Goal: Book appointment/travel/reservation

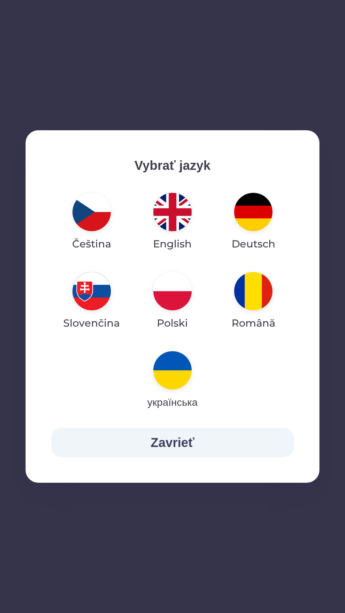
click at [252, 294] on img "button" at bounding box center [253, 291] width 38 height 38
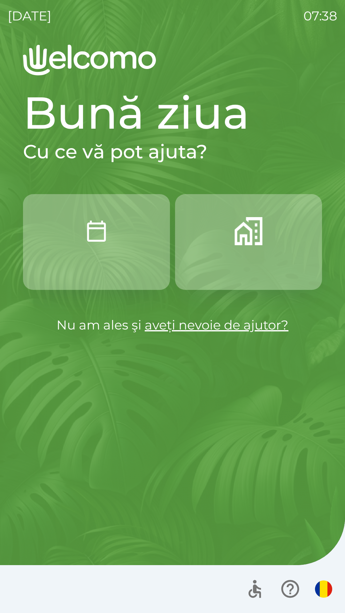
click at [98, 247] on button "button" at bounding box center [96, 242] width 147 height 96
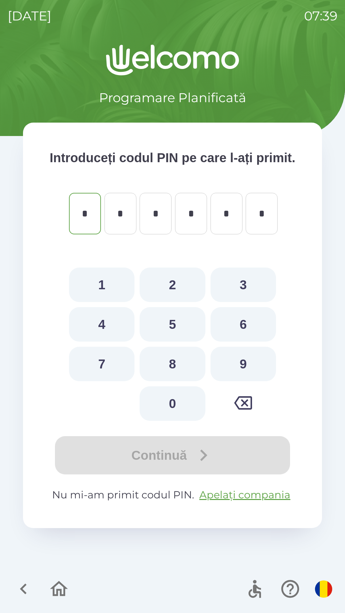
click at [238, 378] on button "9" at bounding box center [242, 364] width 65 height 34
type input "*"
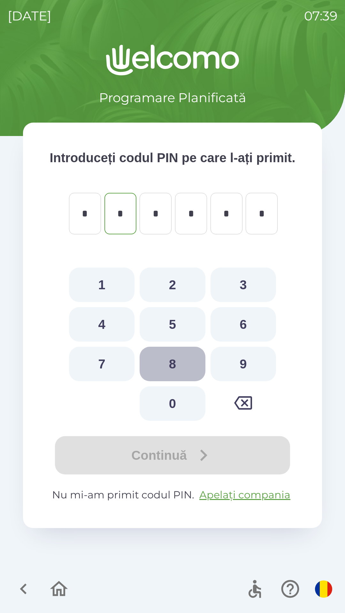
click at [183, 377] on button "8" at bounding box center [172, 364] width 65 height 34
type input "*"
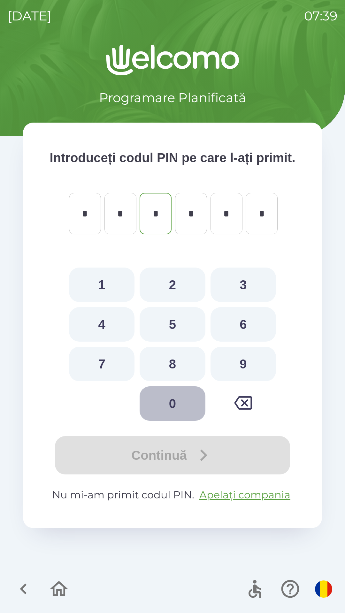
click at [175, 421] on button "0" at bounding box center [172, 403] width 65 height 34
type input "*"
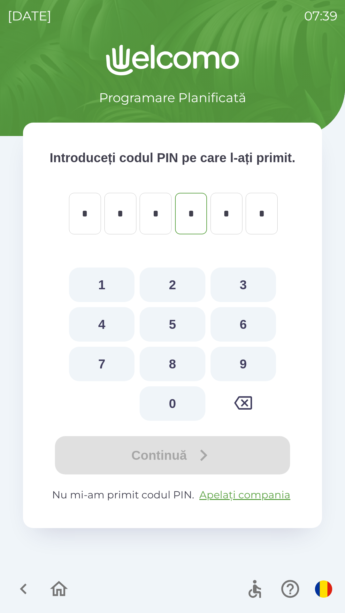
click at [105, 342] on button "4" at bounding box center [101, 324] width 65 height 34
type input "*"
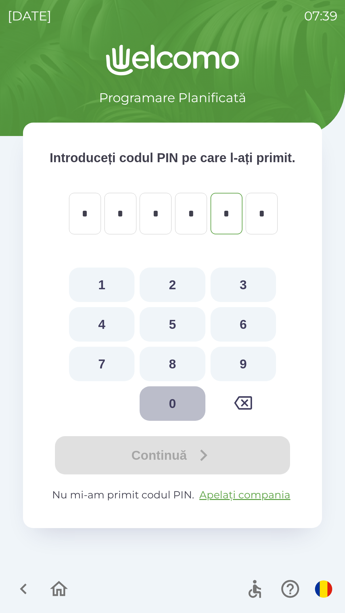
click at [167, 419] on button "0" at bounding box center [172, 403] width 65 height 34
type input "*"
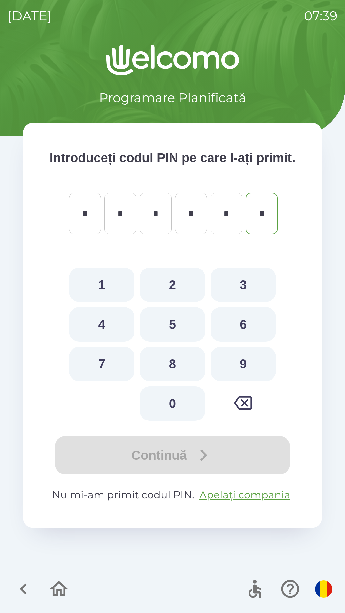
click at [170, 419] on button "0" at bounding box center [172, 403] width 65 height 34
type input "*"
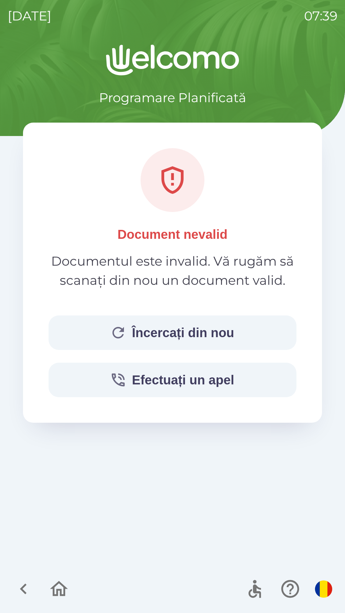
click at [186, 327] on button "Încercați din nou" at bounding box center [173, 332] width 248 height 34
click at [189, 333] on button "Încercați din nou" at bounding box center [173, 332] width 248 height 34
click at [19, 584] on icon "button" at bounding box center [23, 588] width 21 height 21
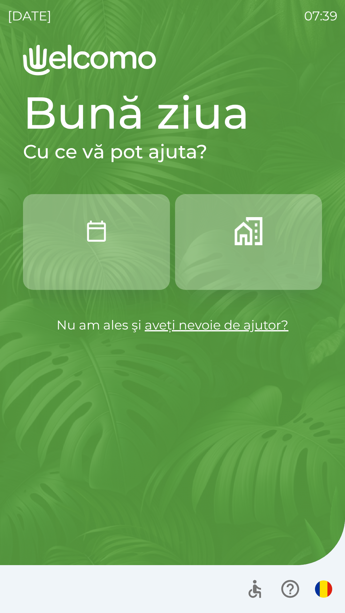
click at [98, 235] on img "button" at bounding box center [96, 231] width 28 height 28
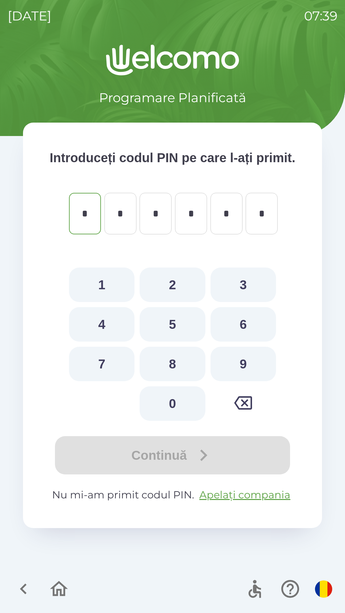
click at [239, 381] on button "9" at bounding box center [242, 364] width 65 height 34
type input "*"
click at [176, 378] on button "8" at bounding box center [172, 364] width 65 height 34
type input "*"
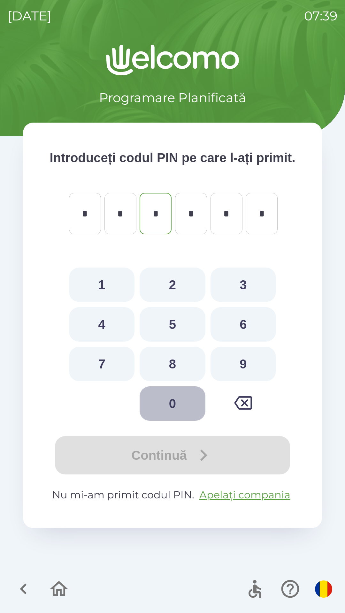
click at [169, 421] on button "0" at bounding box center [172, 403] width 65 height 34
type input "*"
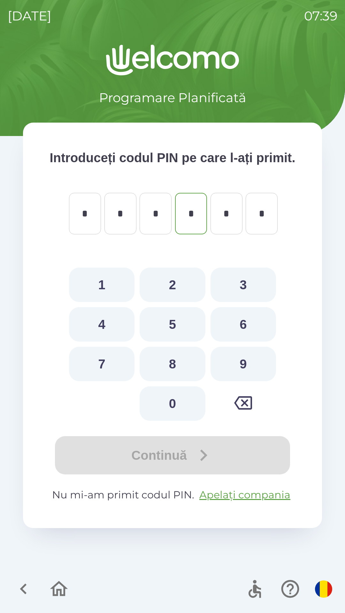
click at [103, 342] on button "4" at bounding box center [101, 324] width 65 height 34
type input "*"
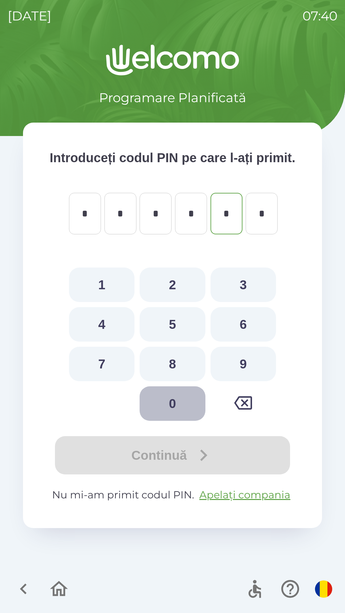
click at [167, 421] on button "0" at bounding box center [172, 403] width 65 height 34
type input "*"
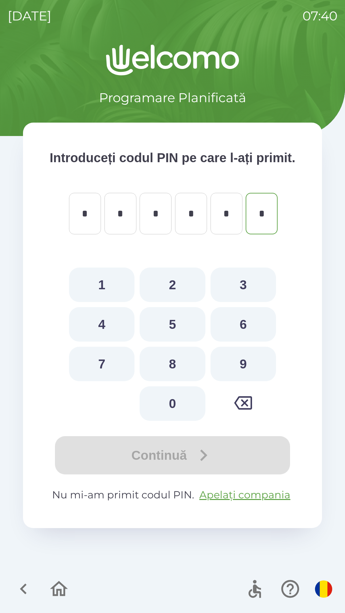
click at [167, 421] on button "0" at bounding box center [172, 403] width 65 height 34
type input "*"
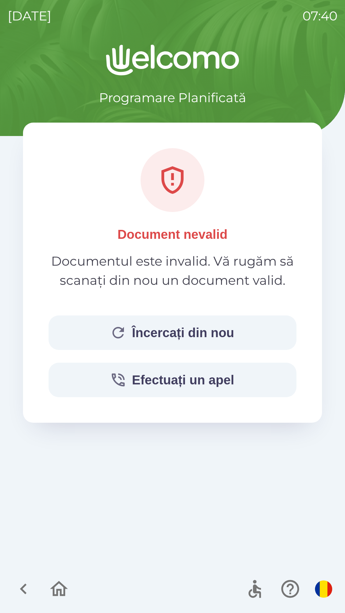
click at [59, 587] on icon "button" at bounding box center [58, 588] width 21 height 21
